Goal: Task Accomplishment & Management: Manage account settings

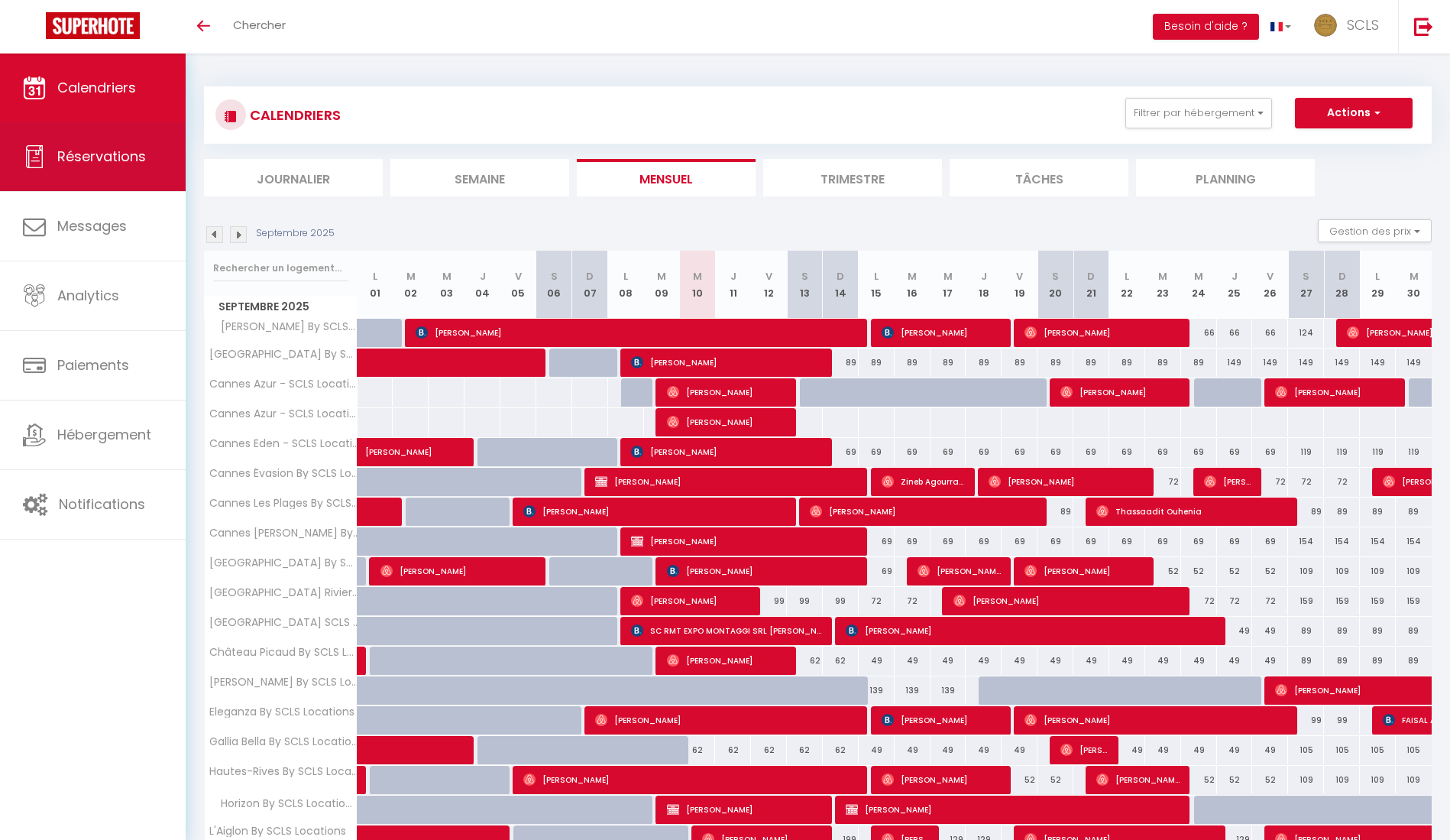
click at [103, 161] on span "Réservations" at bounding box center [102, 156] width 89 height 19
select select "not_cancelled"
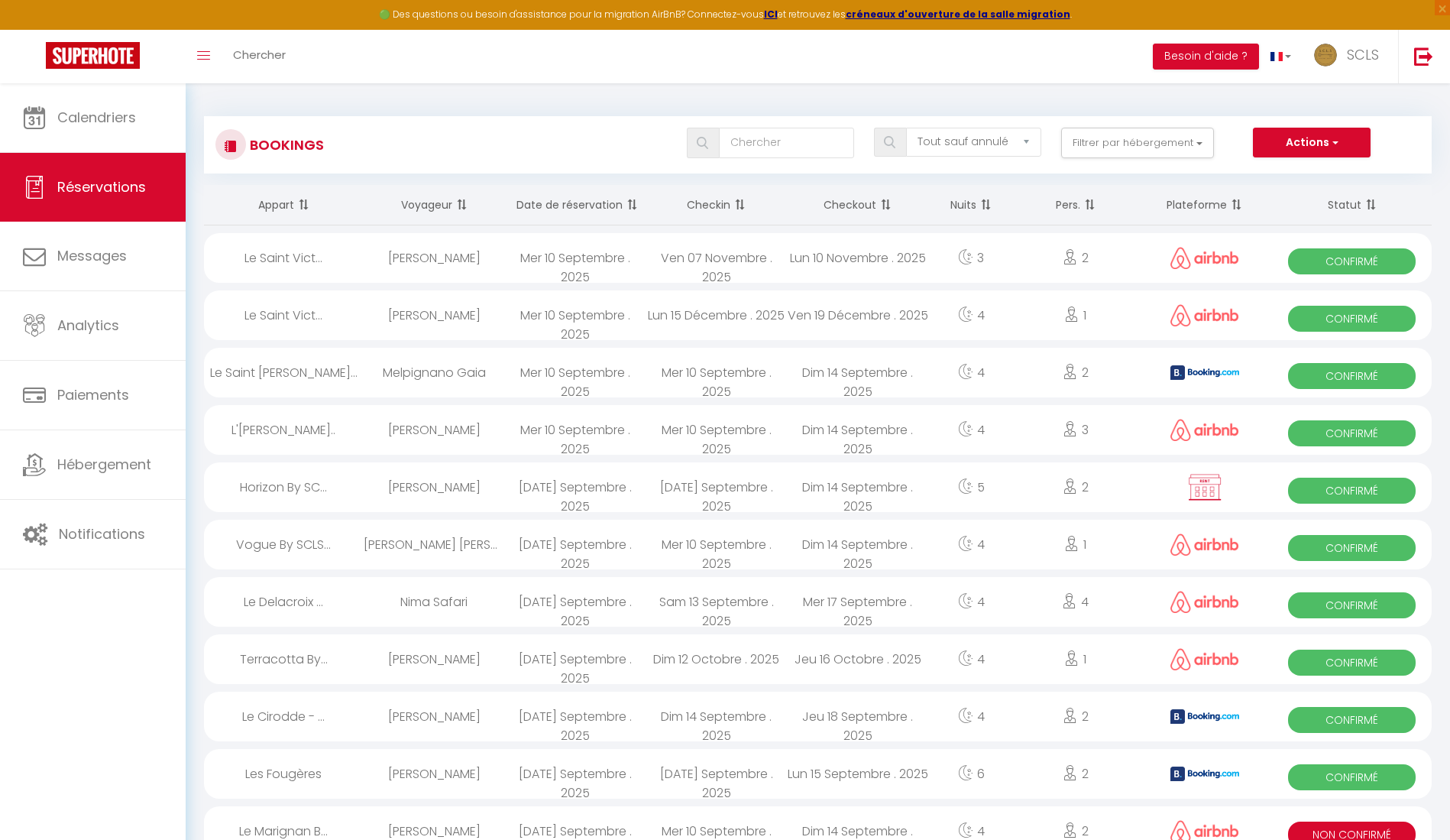
click at [1333, 259] on span "Confirmé" at bounding box center [1351, 262] width 127 height 26
select select "OK"
select select "0"
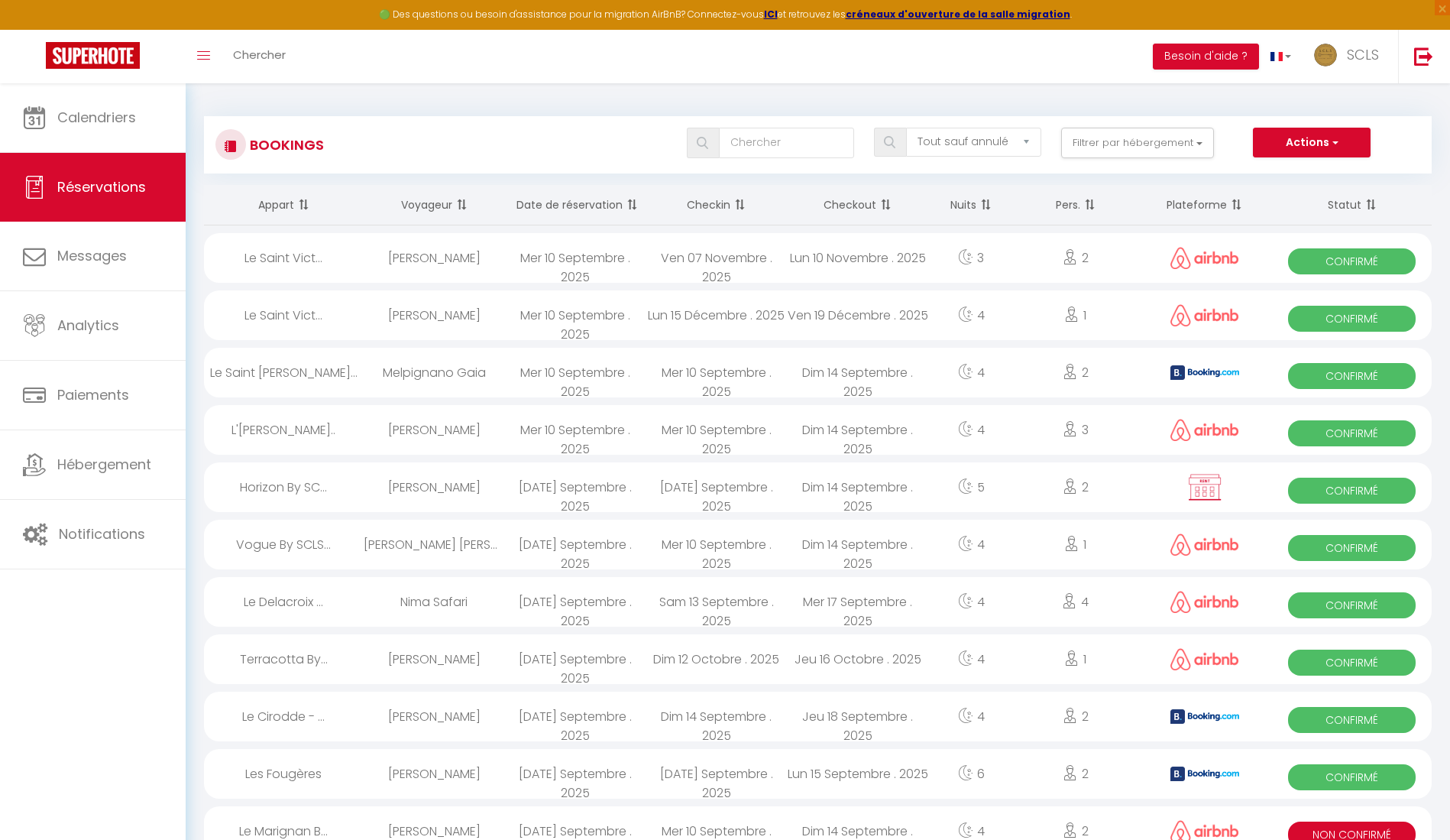
select select "1"
select select
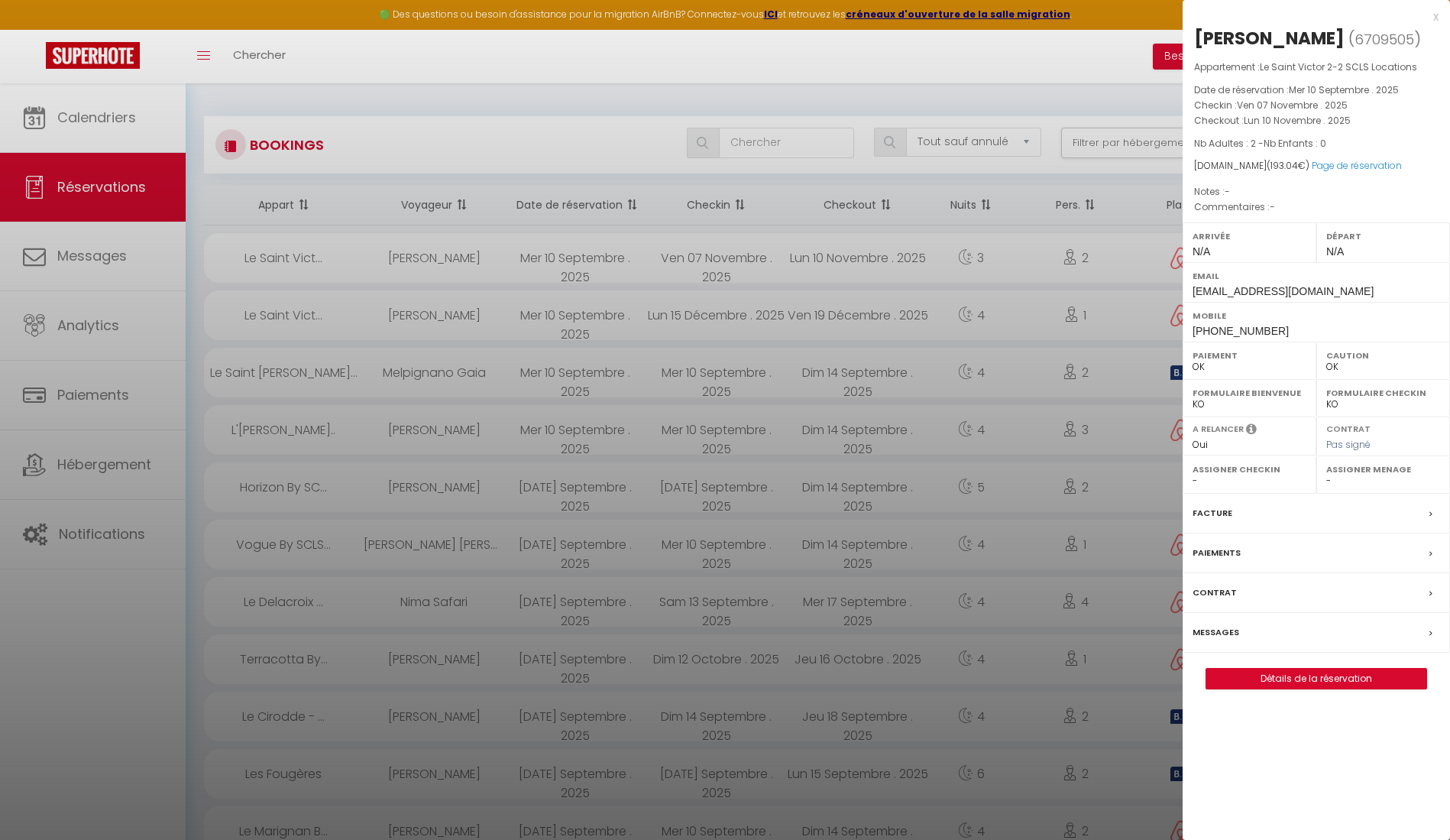
click at [517, 258] on div at bounding box center [725, 420] width 1450 height 840
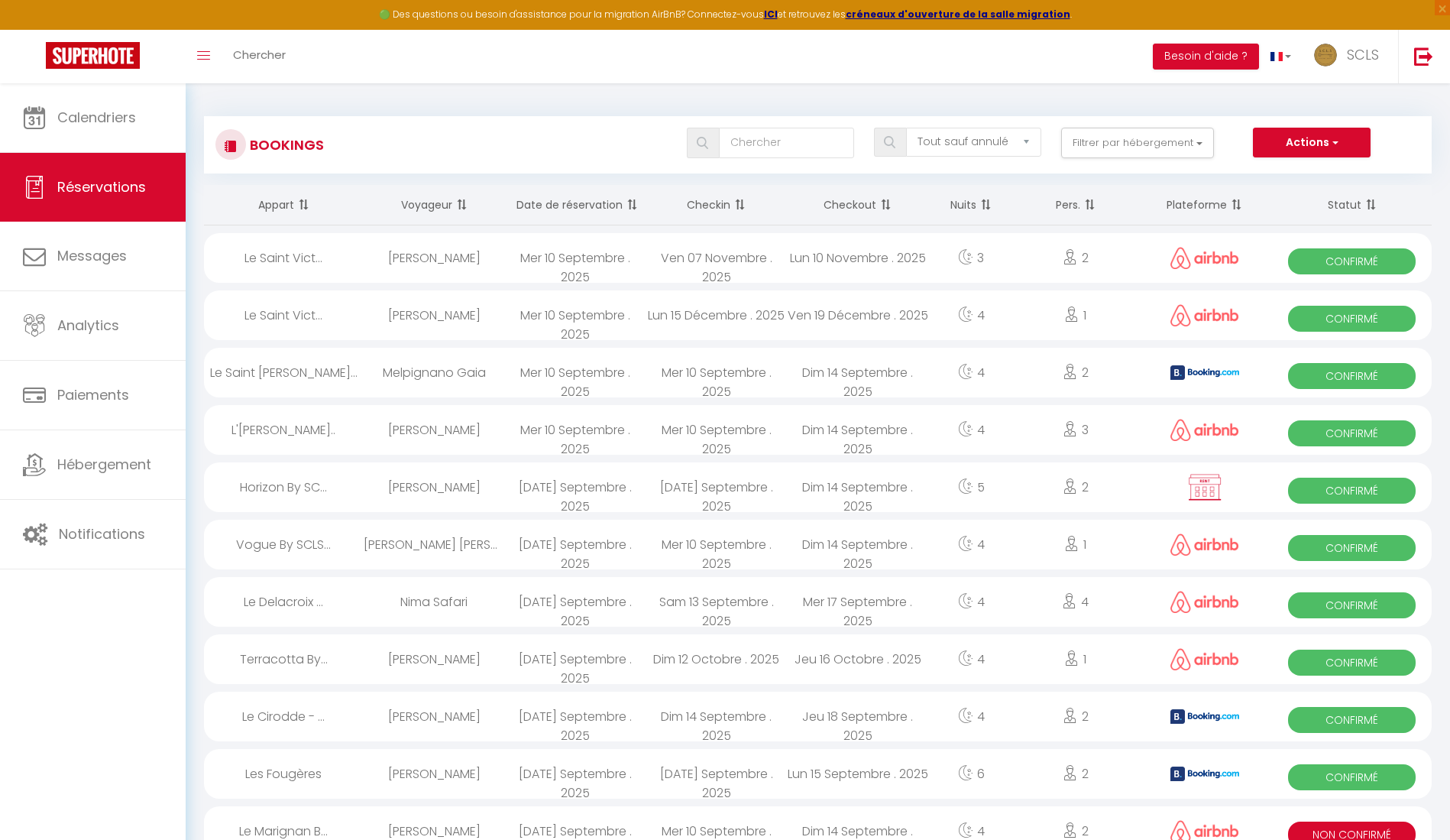
click at [1337, 263] on span "Confirmé" at bounding box center [1351, 262] width 127 height 26
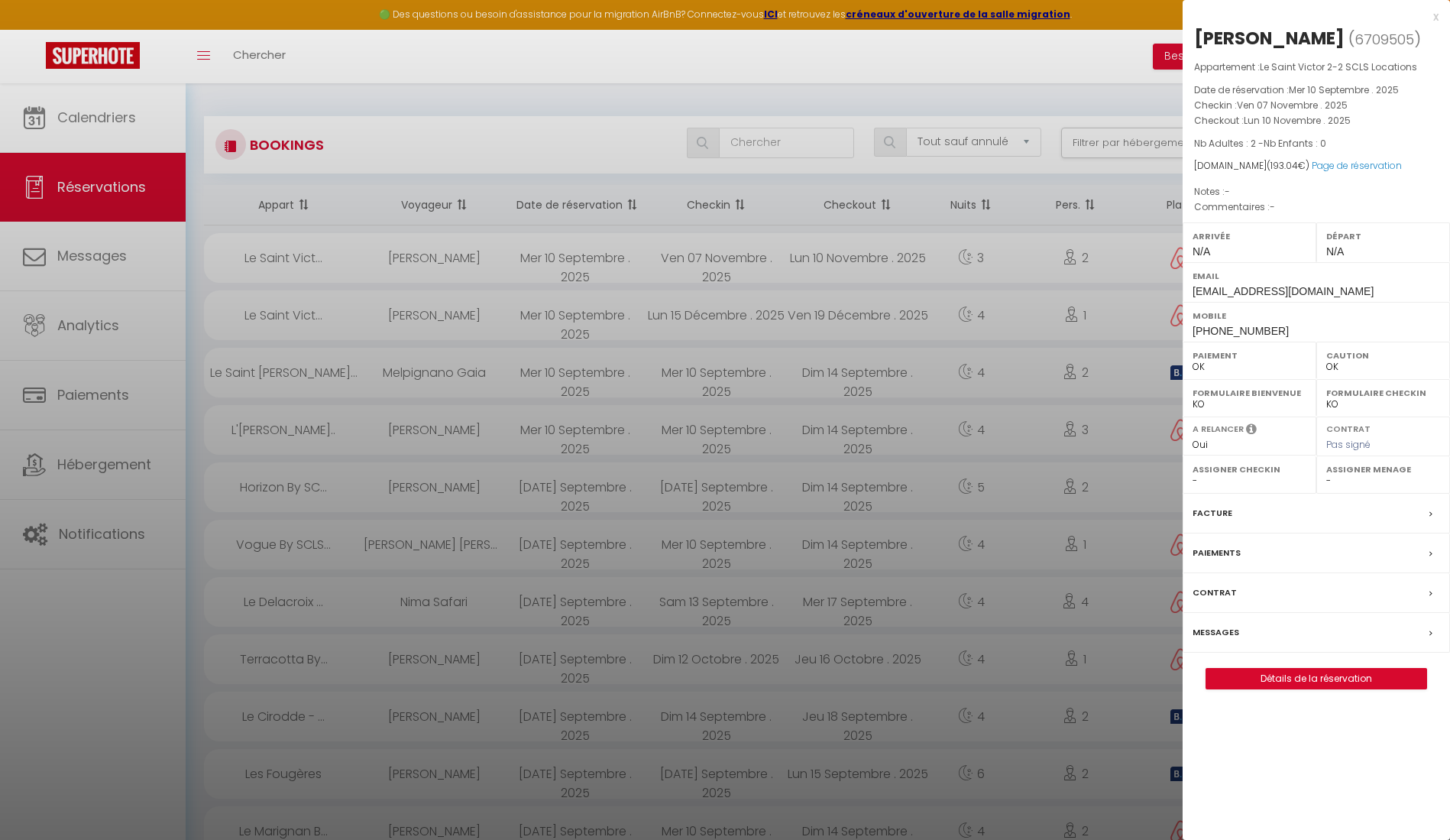
drag, startPoint x: 1193, startPoint y: 36, endPoint x: 1290, endPoint y: 38, distance: 97.0
click at [1290, 38] on div "[PERSON_NAME]" at bounding box center [1269, 38] width 150 height 25
copy div "[PERSON_NAME]"
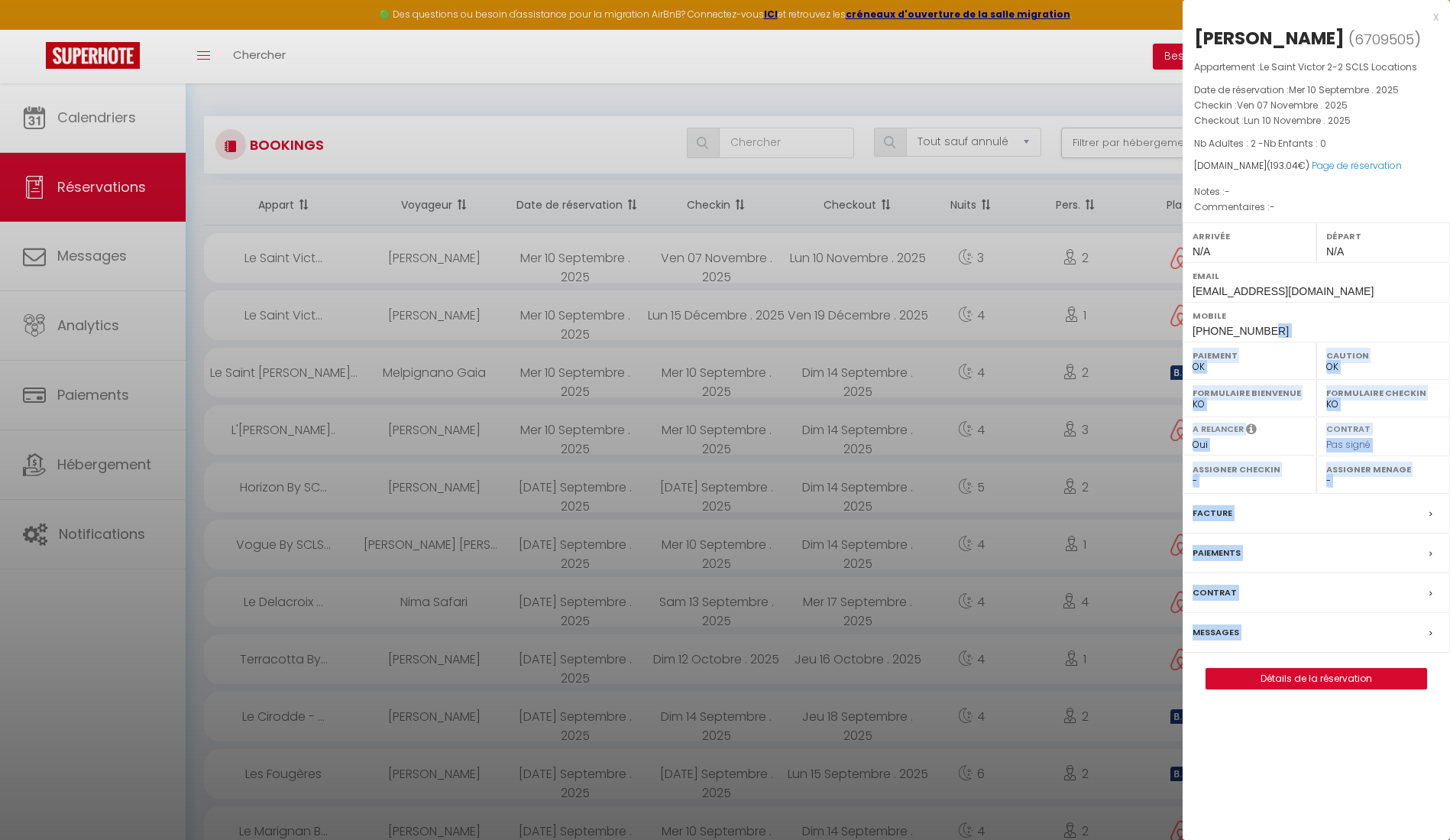
drag, startPoint x: 1274, startPoint y: 328, endPoint x: 1182, endPoint y: 327, distance: 92.0
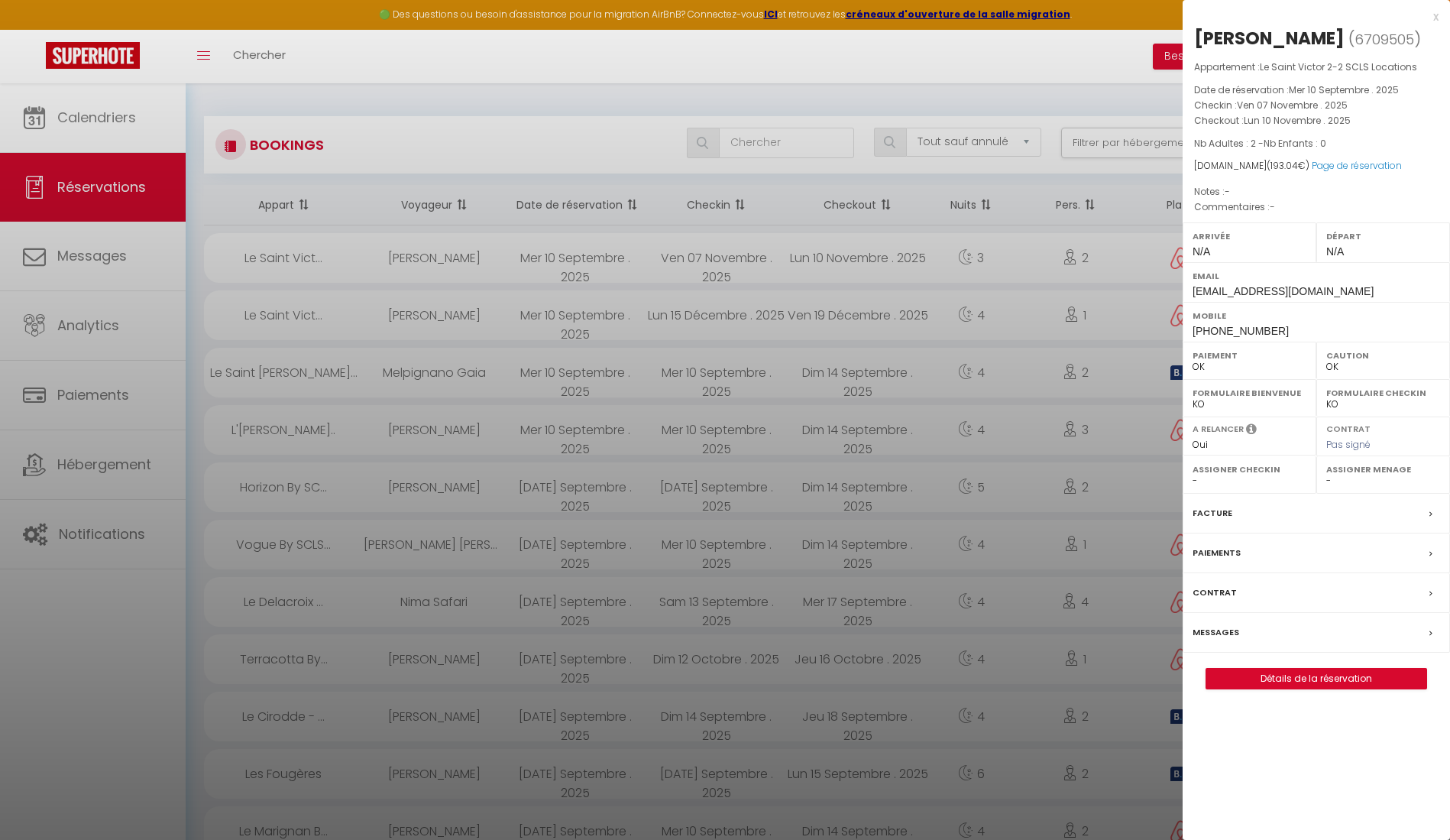
click at [1240, 329] on span "[PHONE_NUMBER]" at bounding box center [1241, 331] width 97 height 12
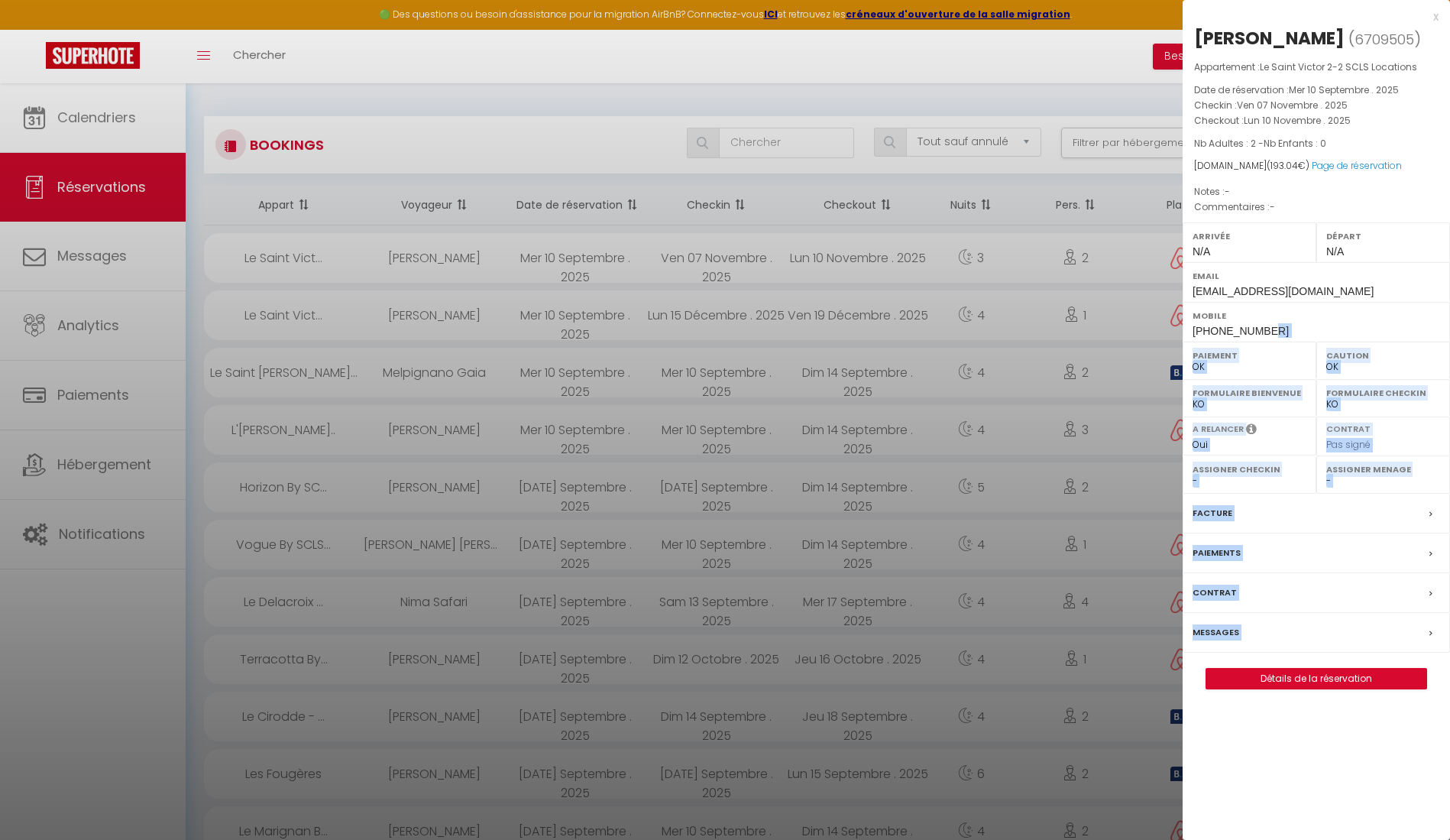
drag, startPoint x: 1237, startPoint y: 324, endPoint x: 1183, endPoint y: 323, distance: 54.0
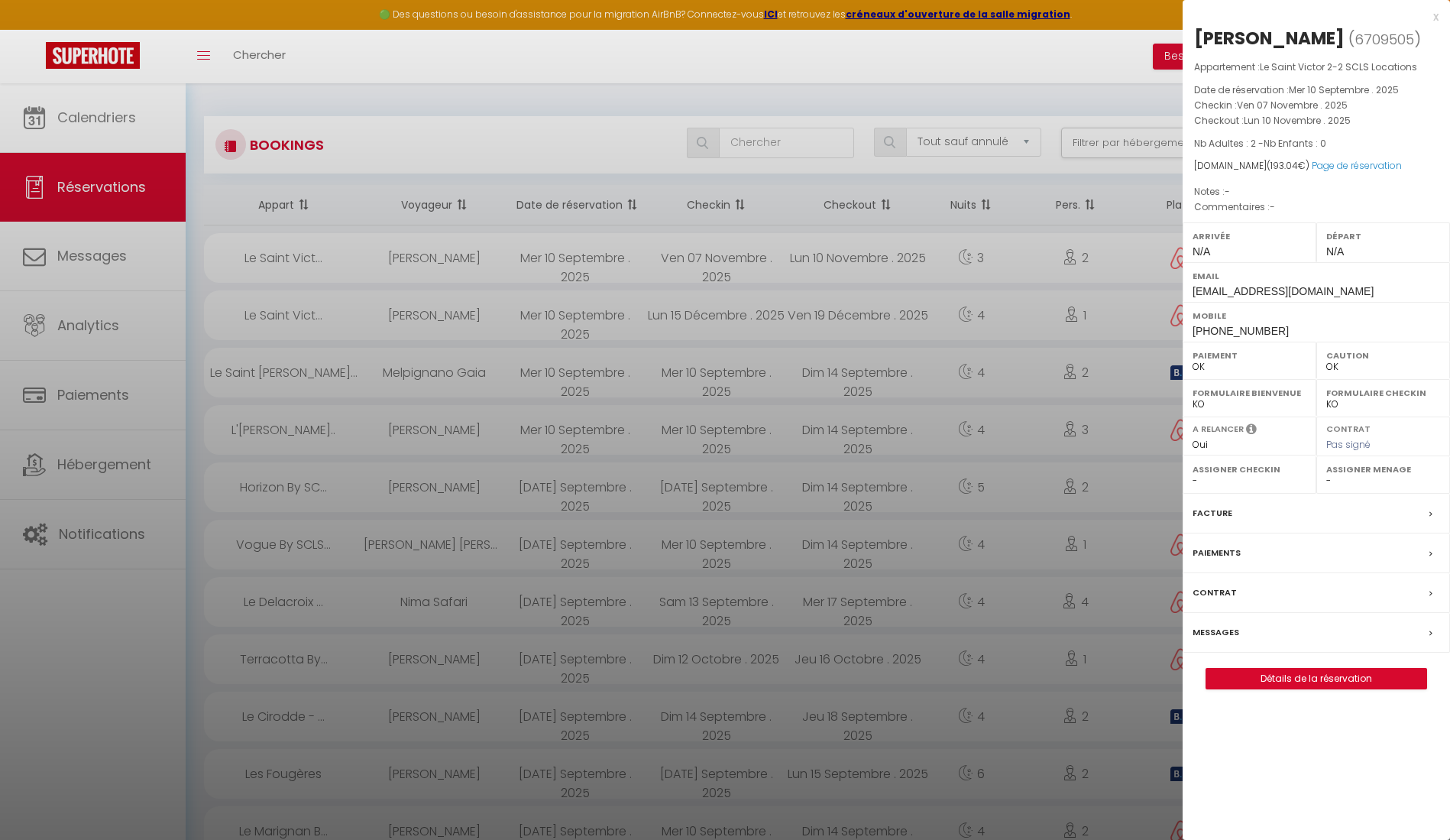
click at [1184, 323] on div "Mobile [PHONE_NUMBER]" at bounding box center [1316, 322] width 267 height 39
click at [1191, 329] on div "Mobile [PHONE_NUMBER]" at bounding box center [1316, 322] width 267 height 39
drag, startPoint x: 1189, startPoint y: 327, endPoint x: 1275, endPoint y: 327, distance: 86.0
click at [1279, 328] on div "Mobile [PHONE_NUMBER]" at bounding box center [1316, 322] width 267 height 39
copy span "[PHONE_NUMBER]"
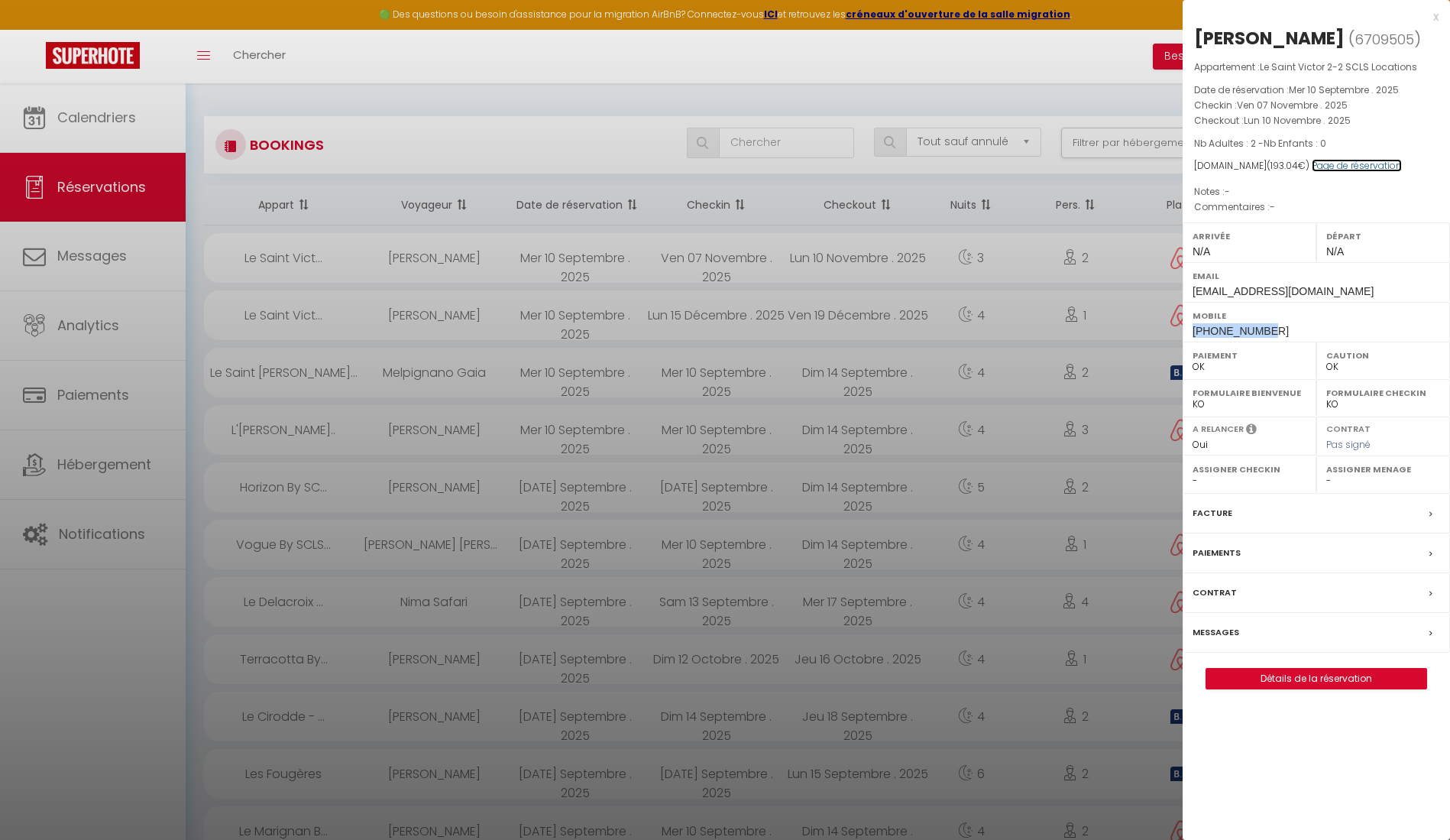
click at [1339, 164] on link "Page de réservation" at bounding box center [1356, 165] width 90 height 13
click at [399, 273] on div at bounding box center [725, 420] width 1450 height 840
